Goal: Transaction & Acquisition: Download file/media

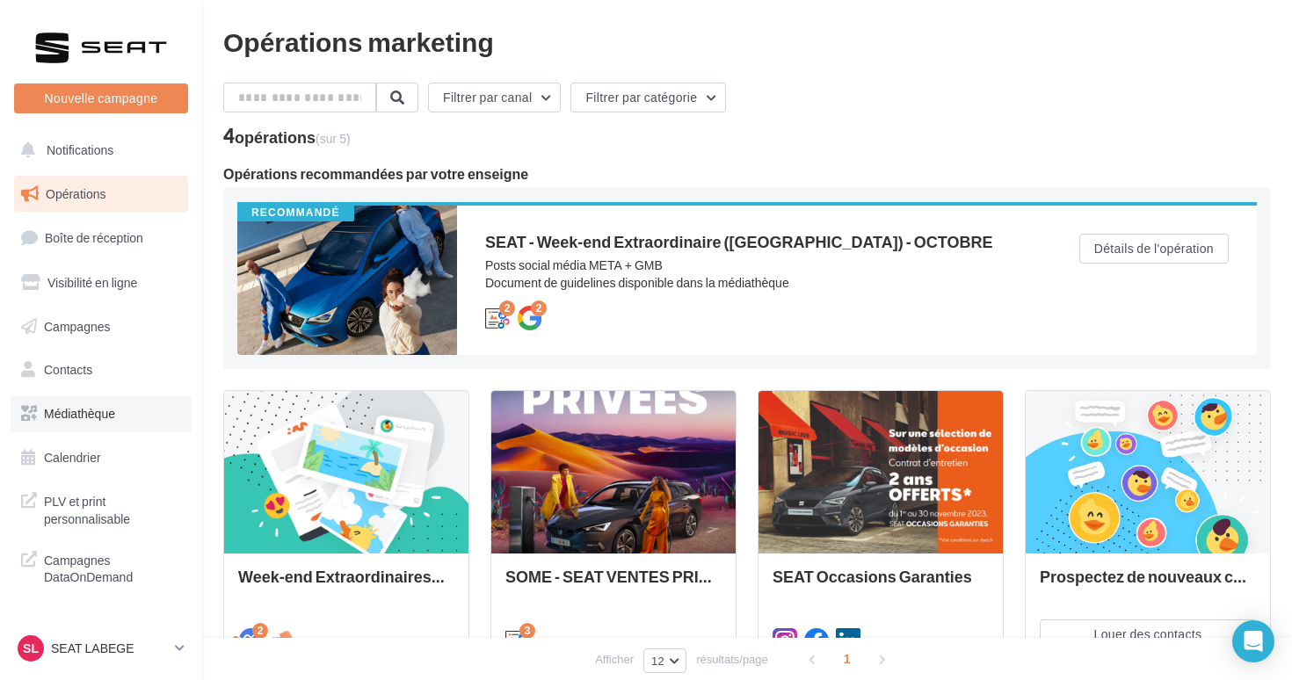
click at [70, 417] on link "Médiathèque" at bounding box center [101, 414] width 181 height 37
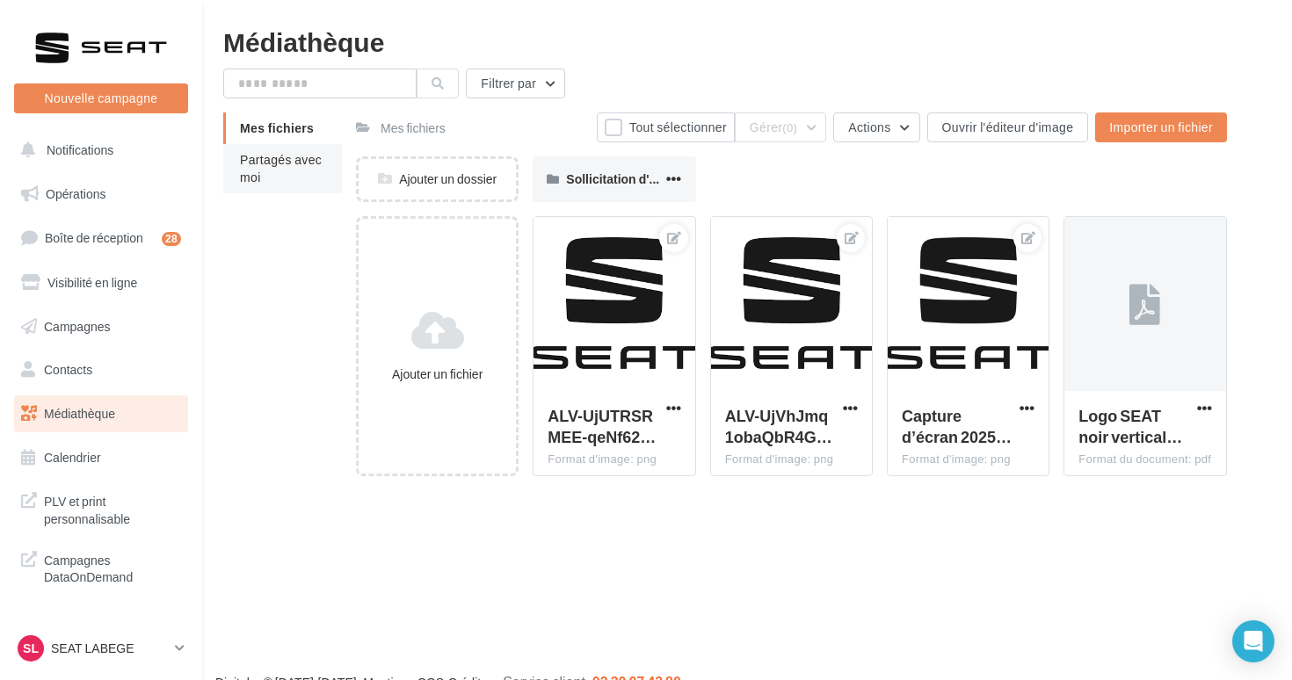
click at [332, 156] on li "Partagés avec moi" at bounding box center [282, 168] width 119 height 49
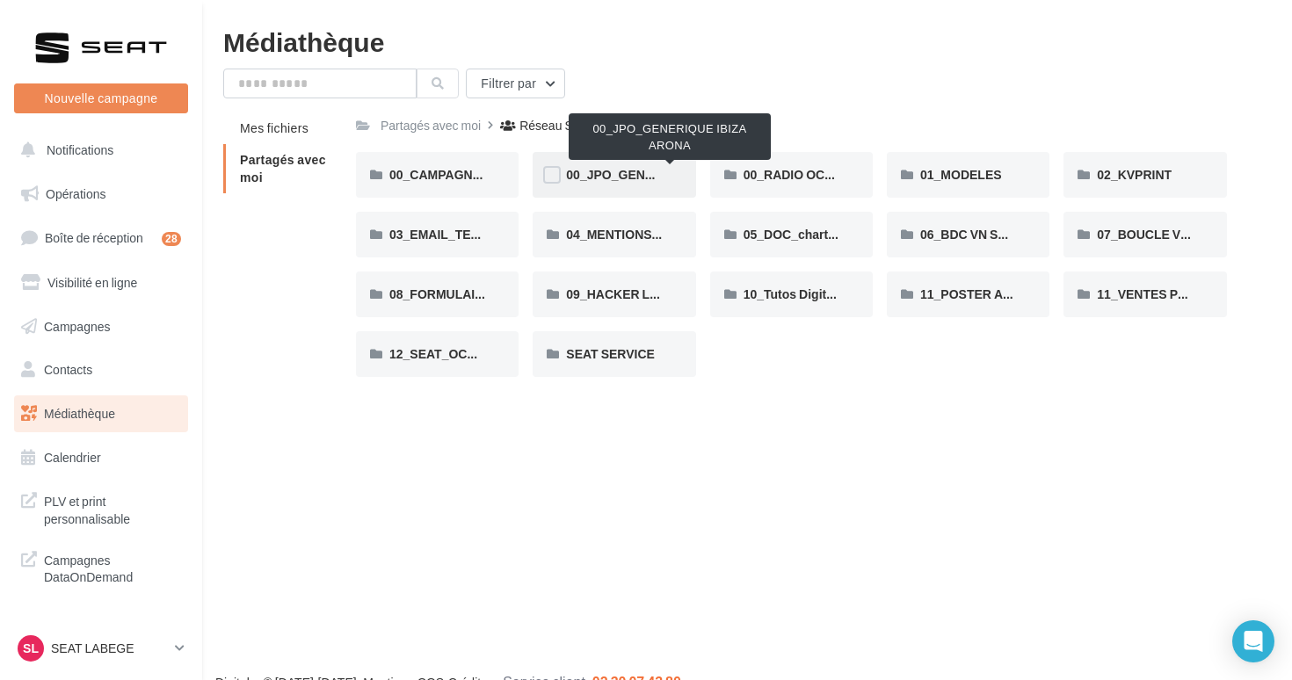
click at [638, 171] on span "00_JPO_GENERIQUE IBIZA ARONA" at bounding box center [670, 174] width 208 height 15
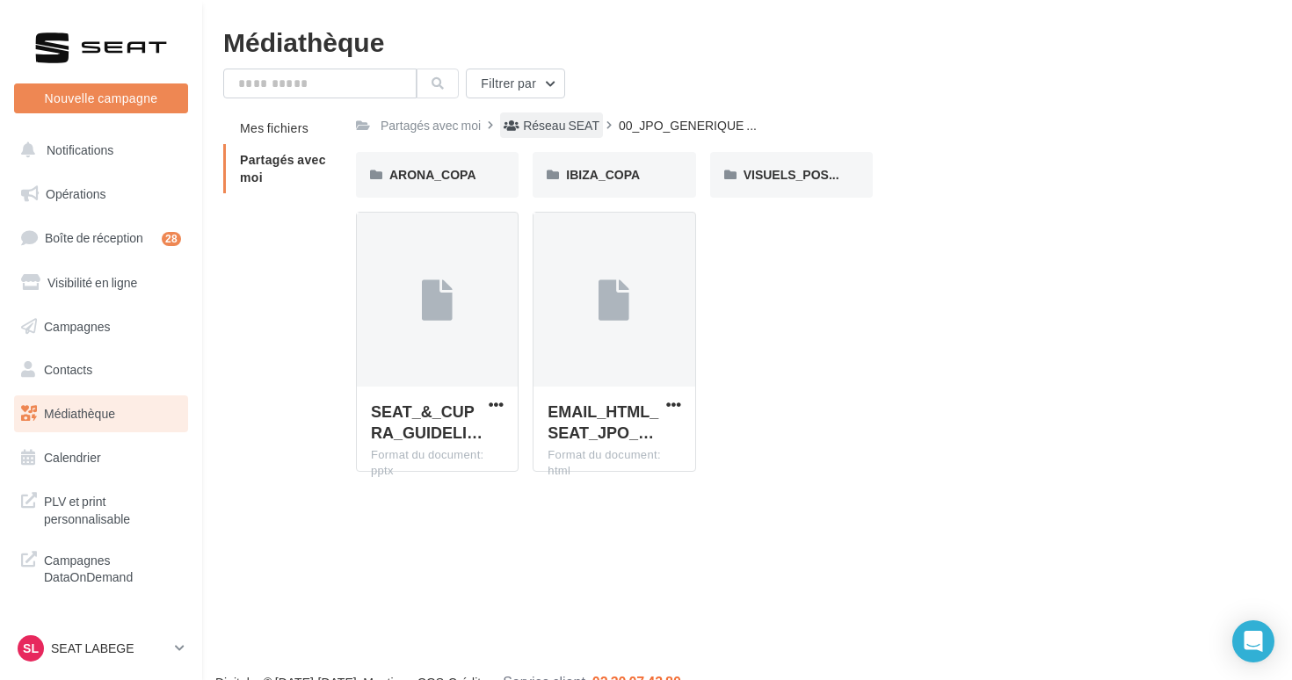
click at [551, 116] on div "Réseau SEAT" at bounding box center [551, 125] width 103 height 25
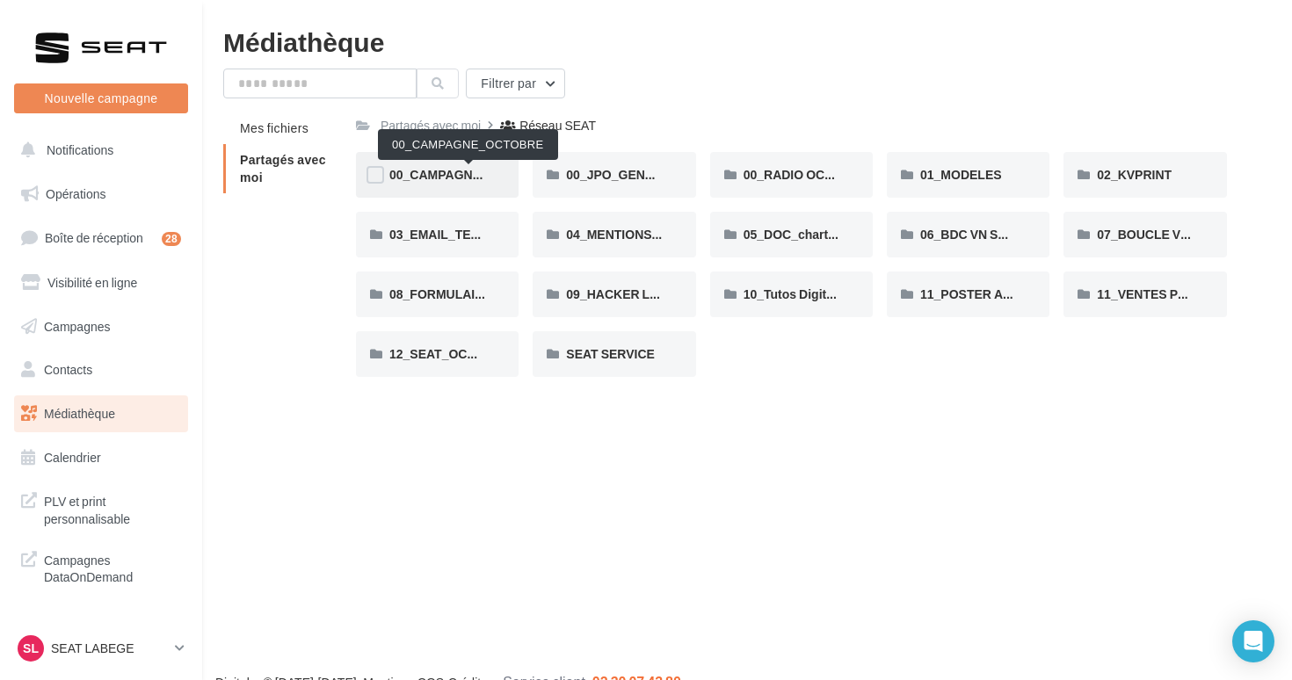
click at [467, 179] on span "00_CAMPAGNE_OCTOBRE" at bounding box center [469, 174] width 160 height 15
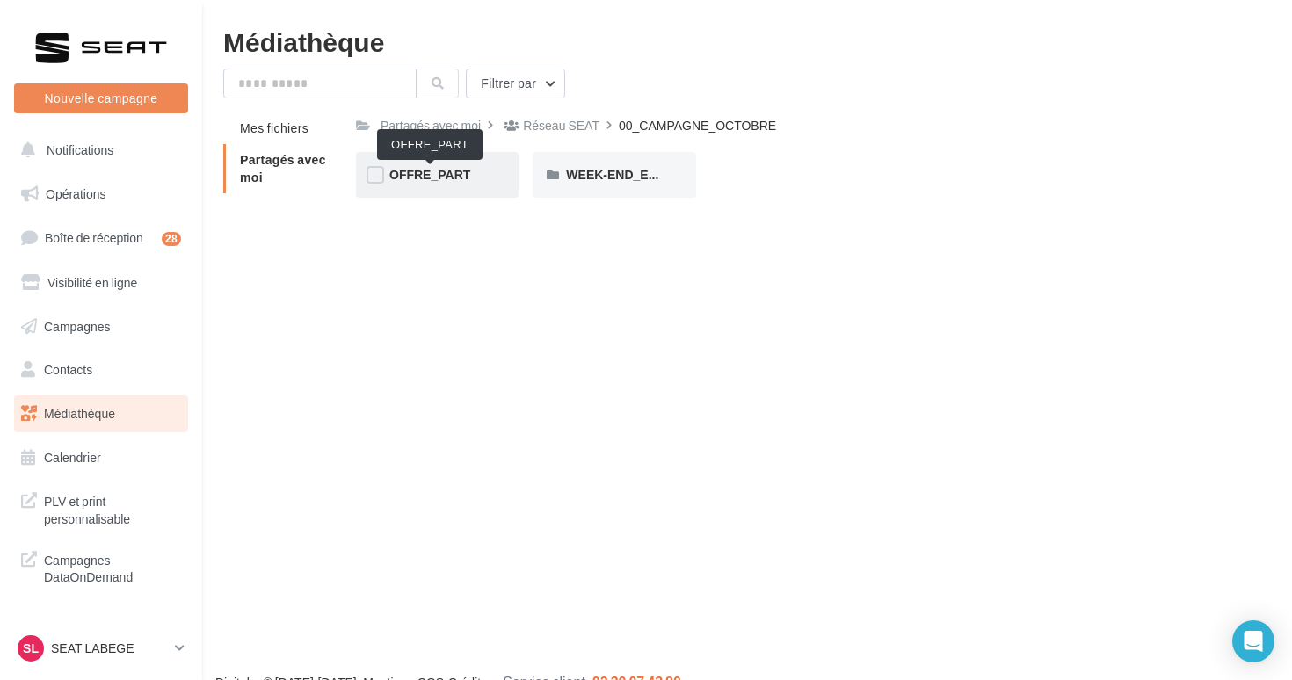
click at [448, 173] on span "OFFRE_PART" at bounding box center [429, 174] width 81 height 15
click at [577, 180] on span "IBIZA" at bounding box center [582, 174] width 33 height 15
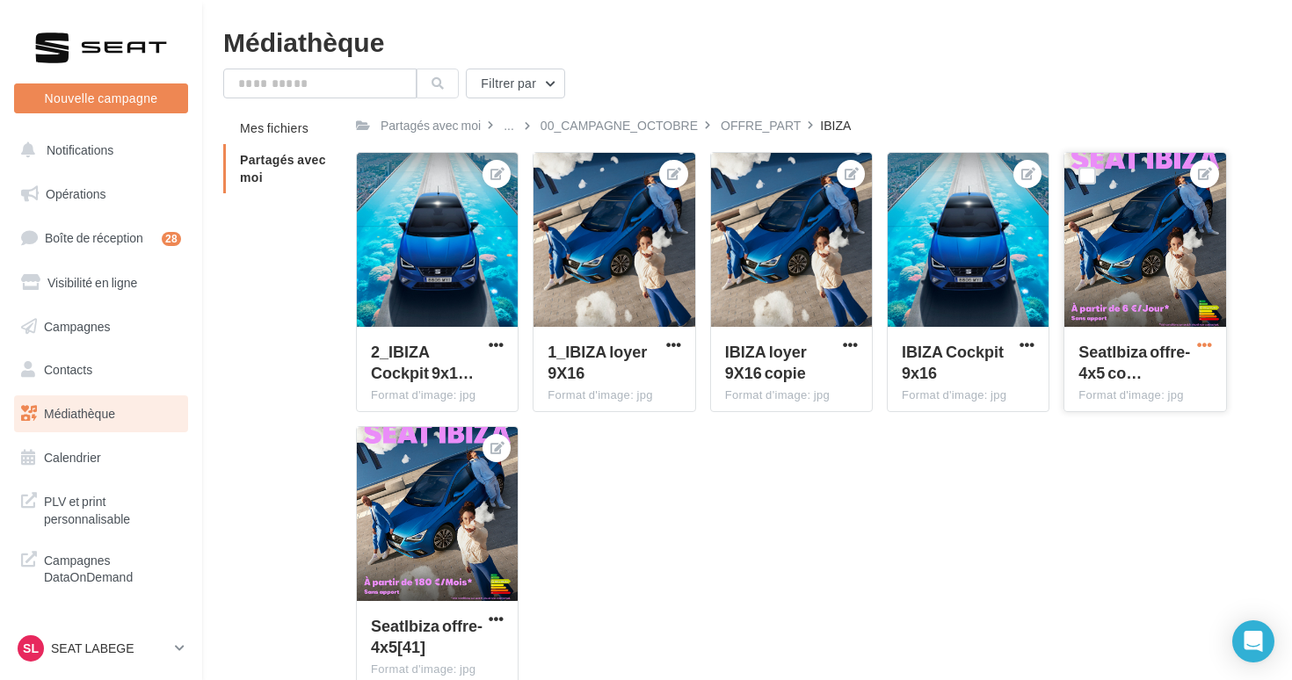
click at [1208, 338] on span "button" at bounding box center [1204, 345] width 15 height 15
click at [1103, 427] on button "Télécharger" at bounding box center [1124, 426] width 180 height 46
click at [487, 616] on button "button" at bounding box center [496, 621] width 22 height 18
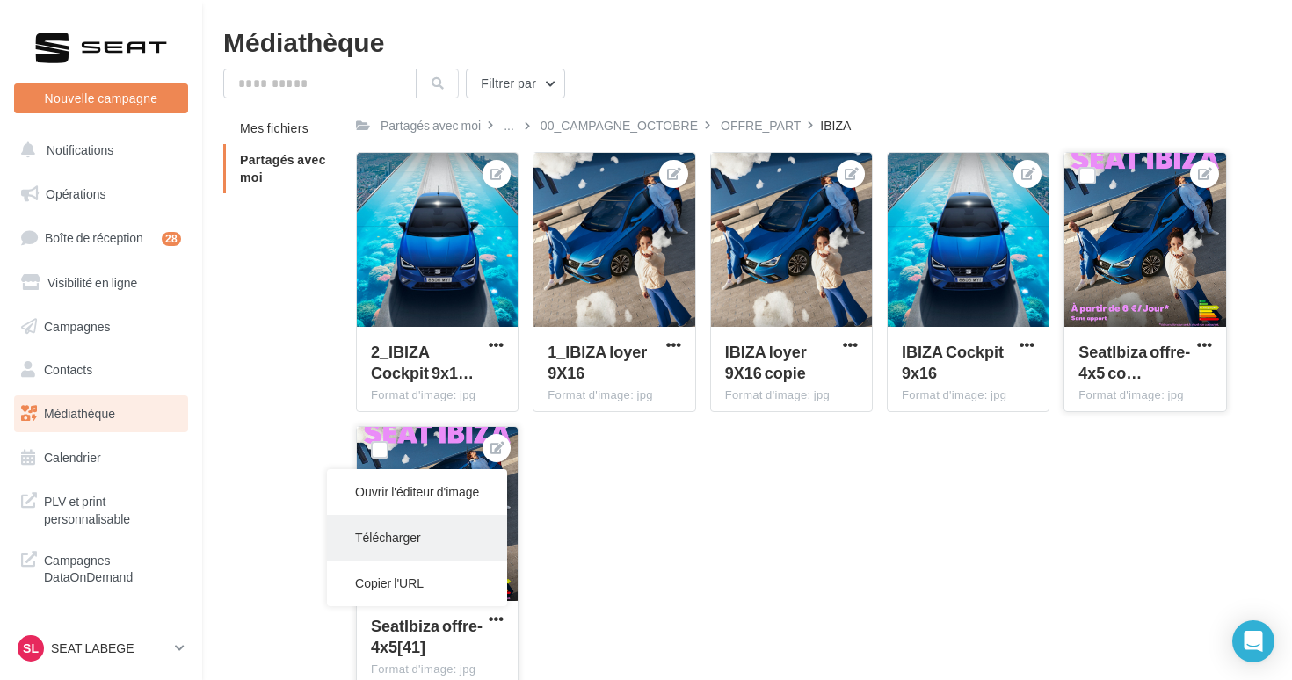
click at [463, 529] on button "Télécharger" at bounding box center [417, 538] width 180 height 46
